Goal: Task Accomplishment & Management: Complete application form

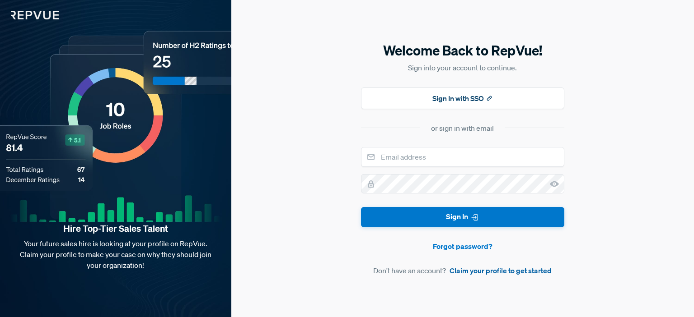
click at [528, 272] on link "Claim your profile to get started" at bounding box center [500, 270] width 102 height 11
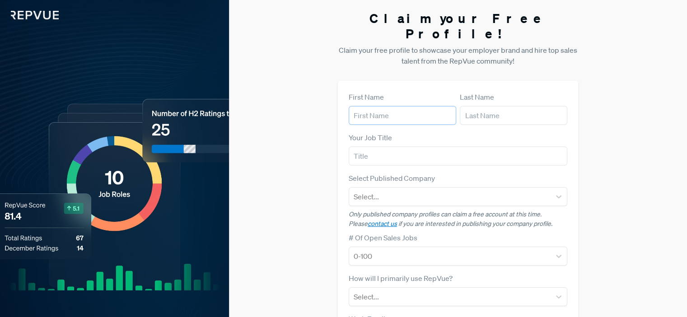
click at [394, 106] on input "text" at bounding box center [402, 115] width 107 height 19
type input "[PERSON_NAME]"
click at [398, 147] on input "text" at bounding box center [458, 156] width 219 height 19
type input "Senior Account Executive"
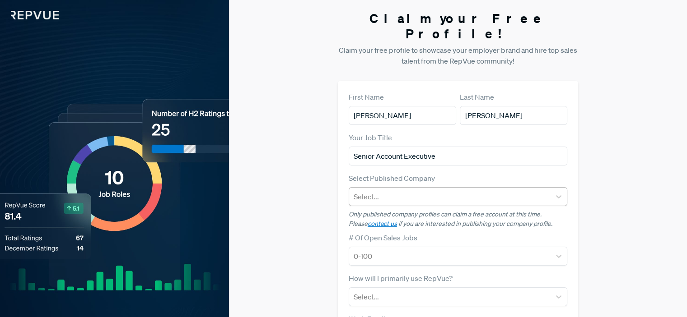
click at [399, 191] on div at bounding box center [450, 197] width 192 height 13
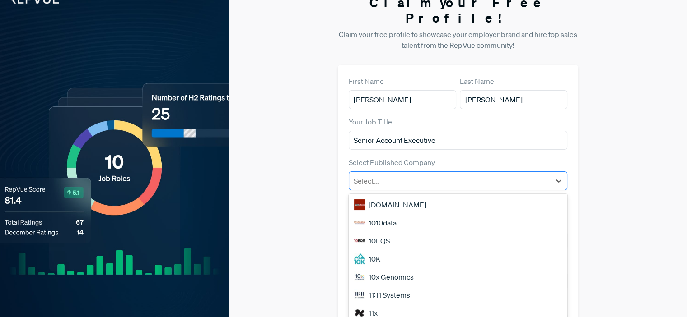
scroll to position [16, 0]
click at [600, 136] on div "Claim your Free Profile! Claim your free profile to showcase your employer bran…" at bounding box center [458, 211] width 458 height 454
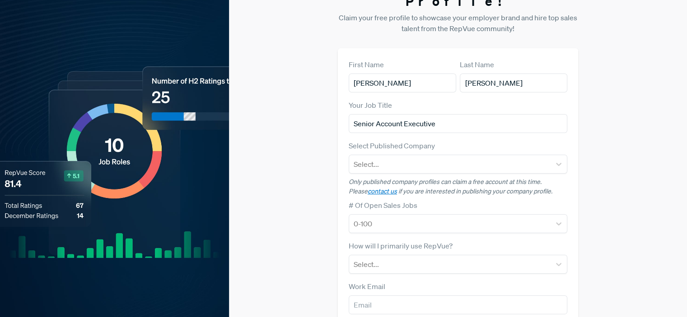
scroll to position [39, 0]
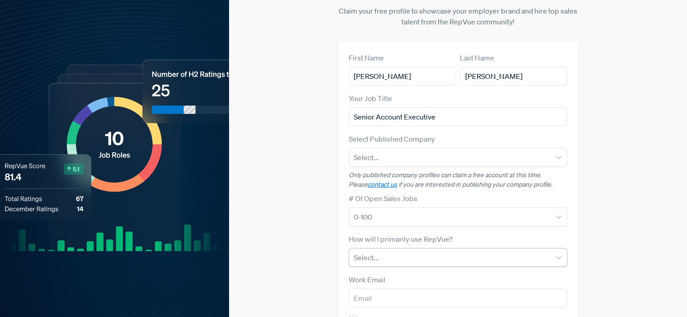
click at [410, 251] on div at bounding box center [450, 257] width 192 height 13
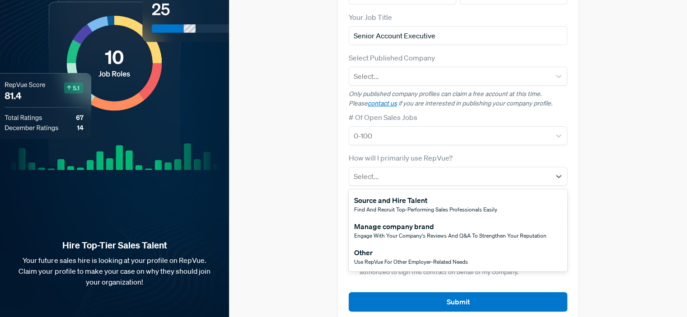
scroll to position [121, 0]
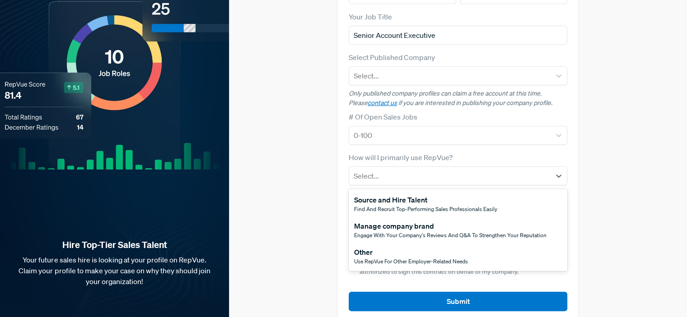
click at [448, 195] on div "Source and Hire Talent" at bounding box center [425, 200] width 143 height 11
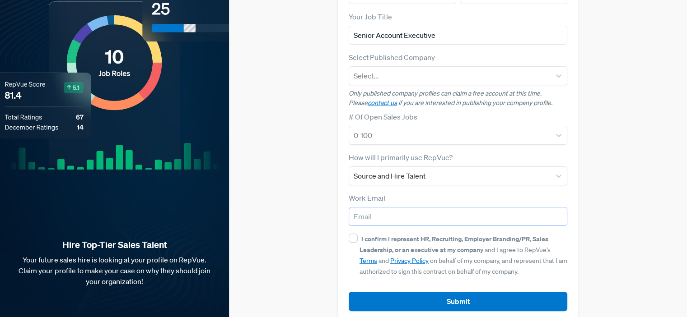
click at [399, 207] on input "email" at bounding box center [458, 216] width 219 height 19
type input "[EMAIL_ADDRESS][DOMAIN_NAME]"
click at [350, 234] on input "I confirm I represent HR, Recruiting, Employer Branding/PR, Sales Leadership, o…" at bounding box center [353, 238] width 9 height 9
checkbox input "true"
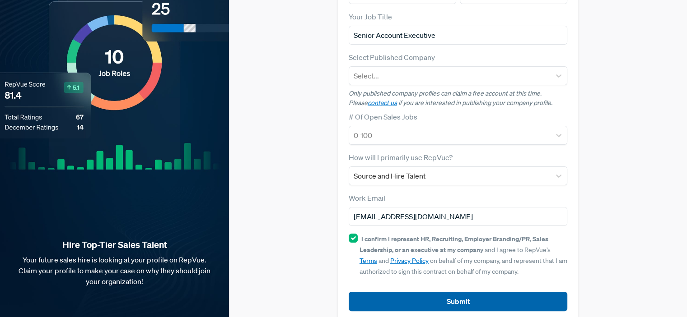
click at [440, 292] on button "Submit" at bounding box center [458, 301] width 219 height 19
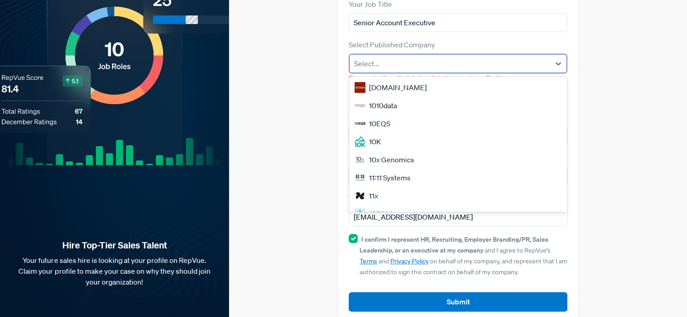
click at [462, 57] on div at bounding box center [449, 63] width 191 height 13
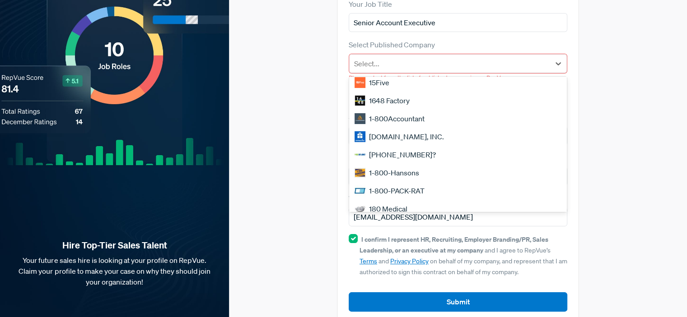
scroll to position [0, 0]
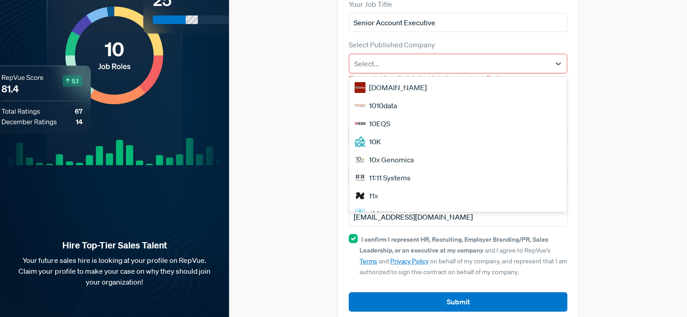
click at [537, 20] on form "First Name [PERSON_NAME] Last Name [PERSON_NAME] Your Job Title Senior Account …" at bounding box center [458, 135] width 219 height 354
